Goal: Find specific page/section: Find specific page/section

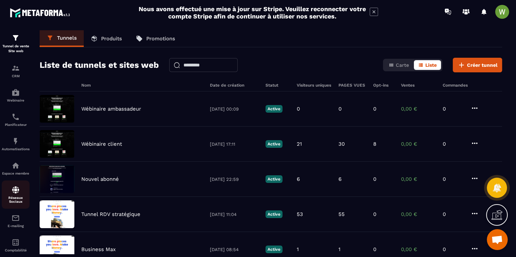
click at [15, 203] on p "Réseaux Sociaux" at bounding box center [16, 200] width 28 height 8
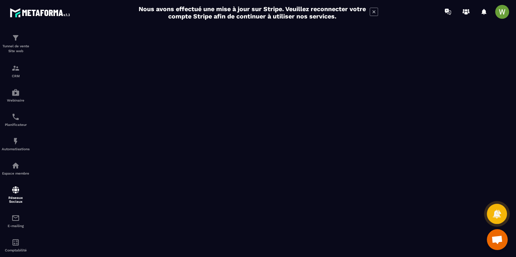
click at [372, 14] on icon at bounding box center [374, 12] width 8 height 8
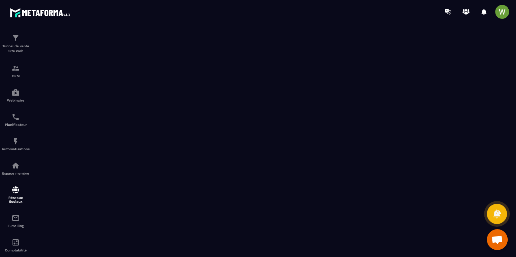
drag, startPoint x: 116, startPoint y: 76, endPoint x: 123, endPoint y: 158, distance: 82.0
click at [123, 158] on iframe at bounding box center [273, 145] width 485 height 245
click at [111, 249] on iframe at bounding box center [273, 145] width 485 height 245
click at [34, 15] on img at bounding box center [41, 12] width 63 height 13
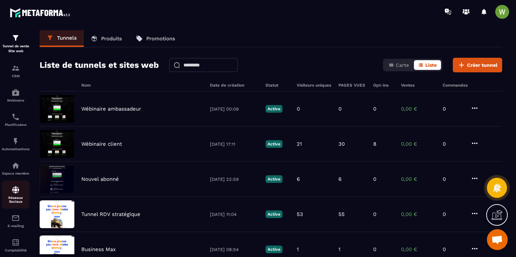
click at [17, 201] on p "Réseaux Sociaux" at bounding box center [16, 200] width 28 height 8
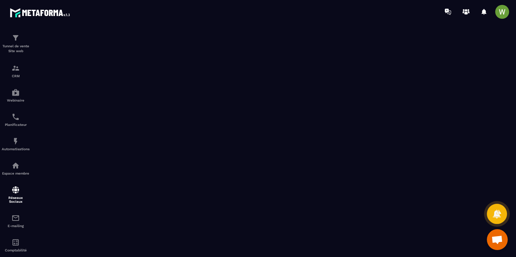
click at [17, 201] on p "Réseaux Sociaux" at bounding box center [16, 200] width 28 height 8
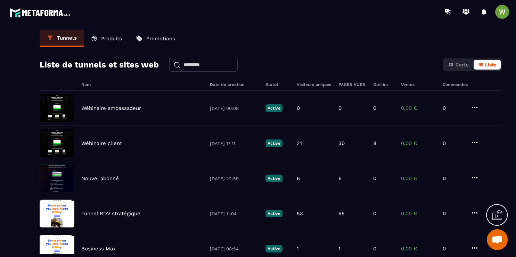
click at [38, 16] on img at bounding box center [41, 12] width 63 height 13
